Goal: Find specific page/section: Find specific page/section

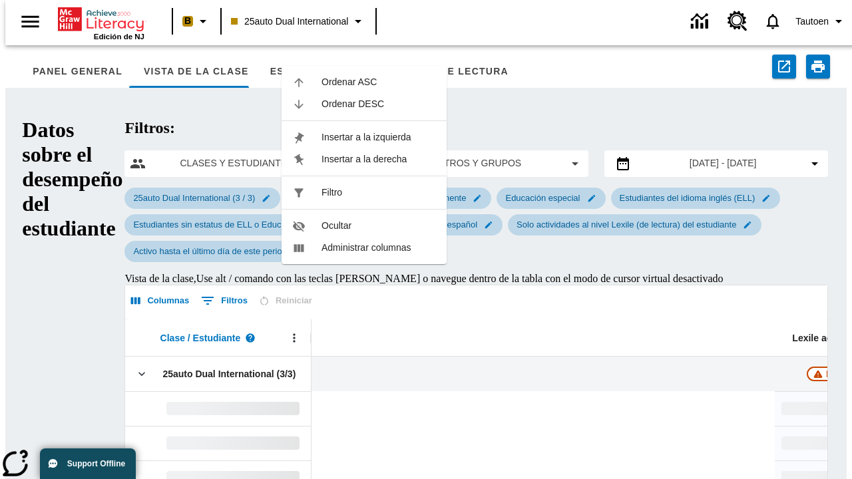
scroll to position [0, 489]
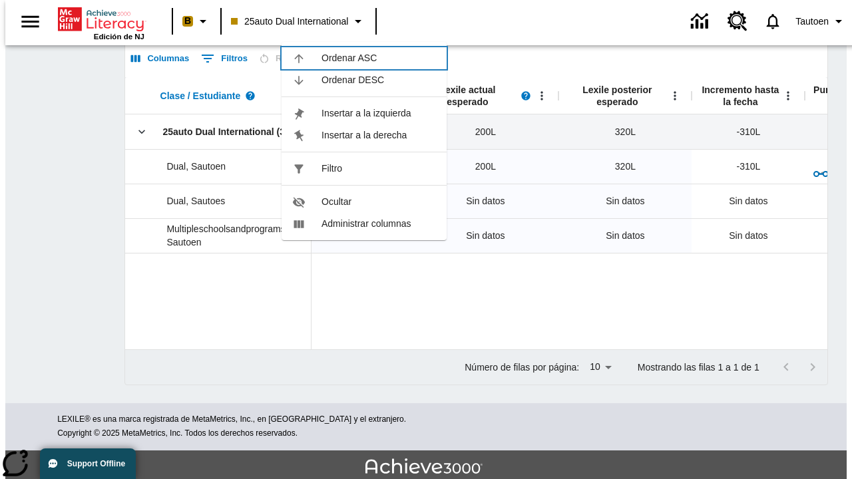
click at [379, 65] on span "Ordenar ASC" at bounding box center [379, 58] width 115 height 14
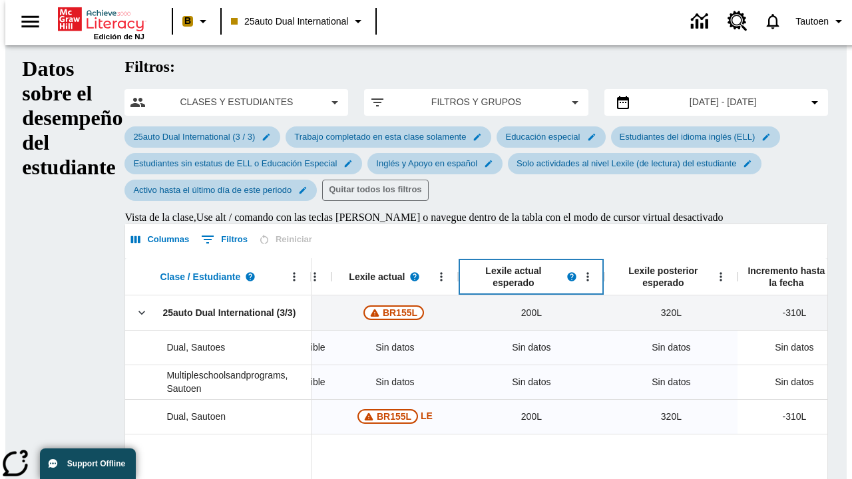
scroll to position [0, 443]
click at [587, 272] on icon "Lexile actual esperado, Abrir menú," at bounding box center [588, 276] width 2 height 9
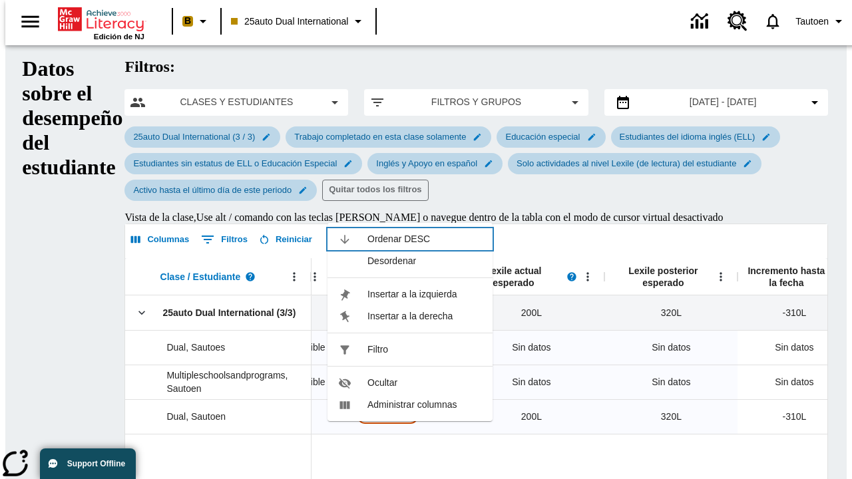
click at [425, 232] on span "Ordenar DESC" at bounding box center [425, 239] width 115 height 14
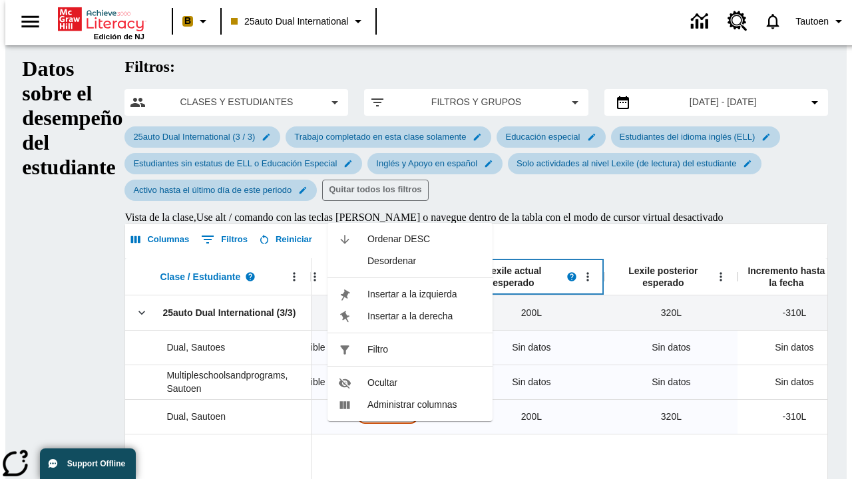
scroll to position [242, 0]
